Goal: Check status: Check status

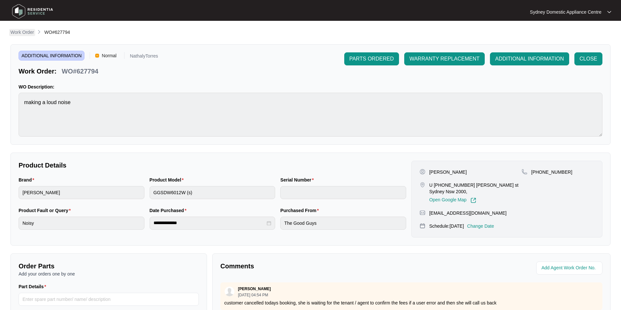
click at [29, 31] on p "Work Order" at bounding box center [21, 32] width 23 height 7
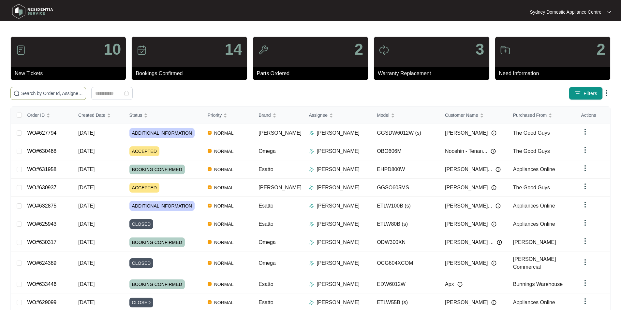
click at [86, 97] on span at bounding box center [48, 93] width 76 height 13
paste input "627794"
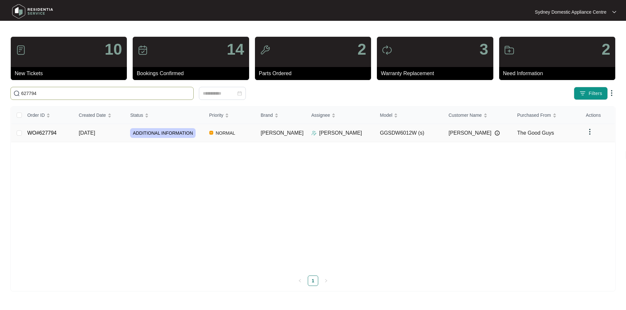
type input "627794"
click at [51, 137] on td "WO#627794" at bounding box center [47, 133] width 51 height 18
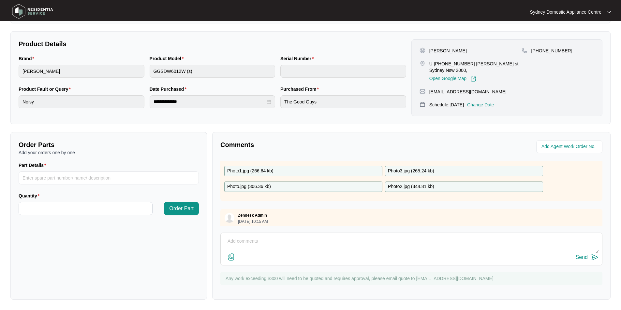
scroll to position [256, 0]
